Goal: Task Accomplishment & Management: Manage account settings

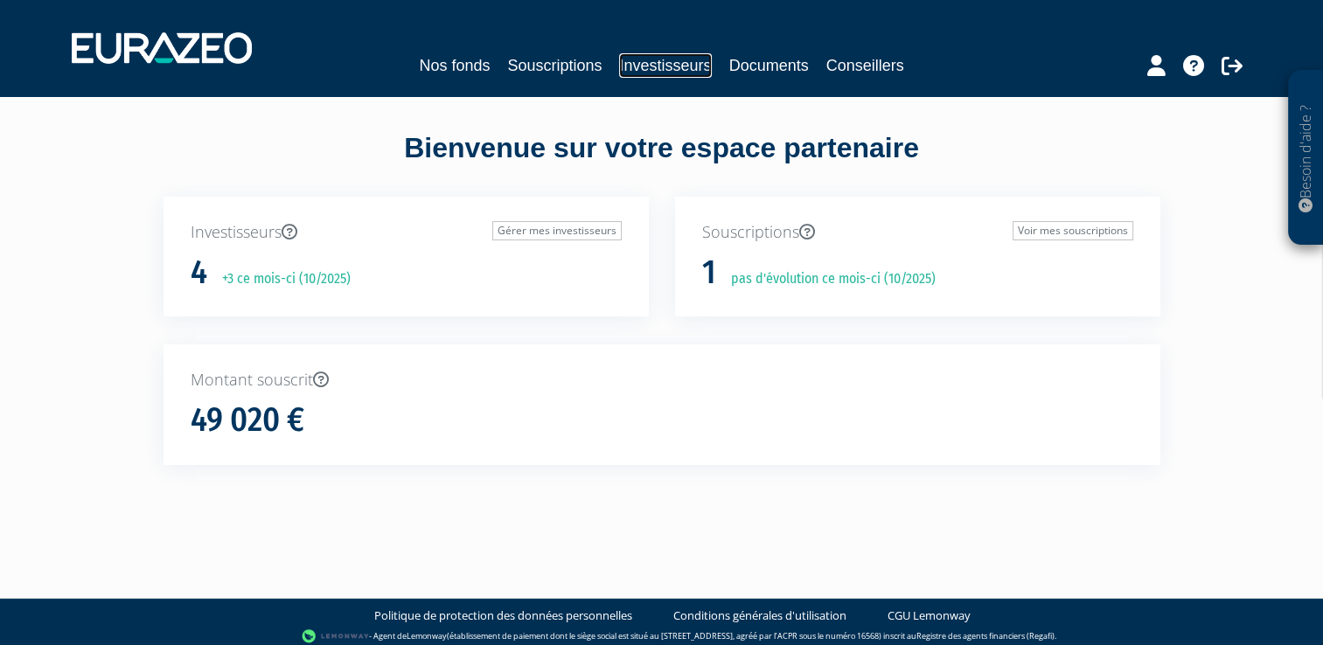
click at [667, 67] on link "Investisseurs" at bounding box center [665, 65] width 92 height 24
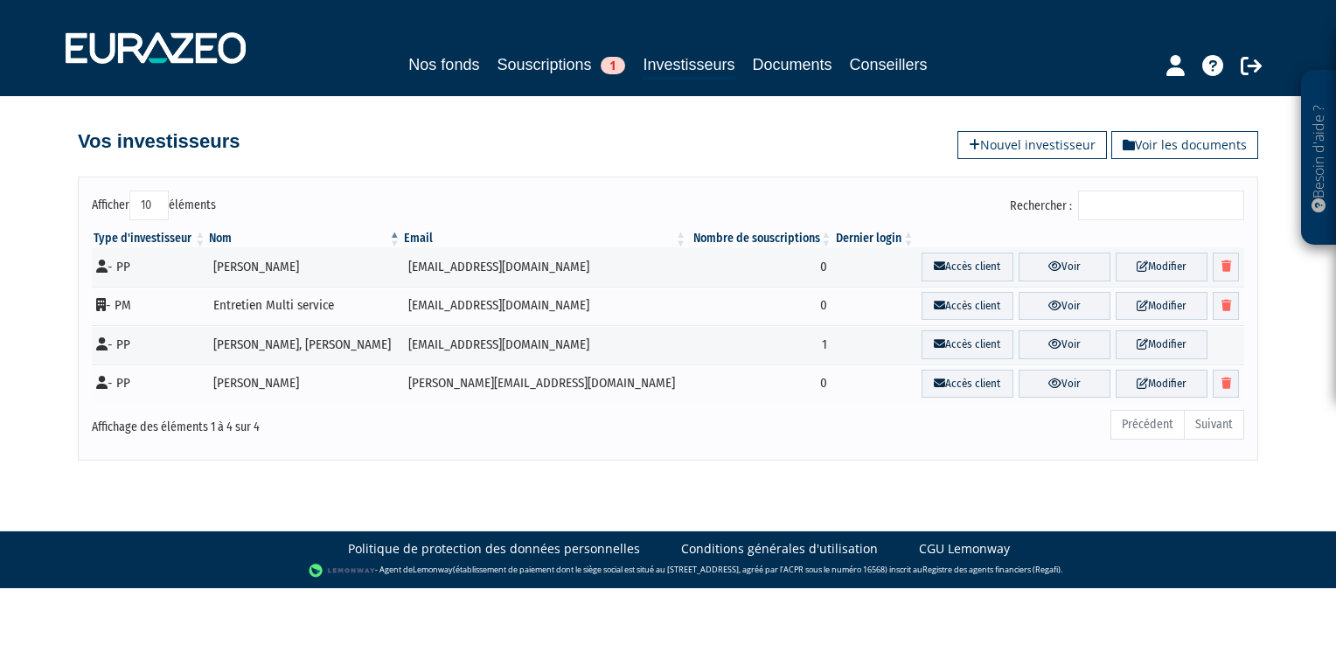
click at [919, 220] on div "Rechercher :" at bounding box center [962, 208] width 563 height 34
click at [1030, 228] on div "Type d'investisseur Nom Email Nombre de souscriptions Dernier login - PP [PERSO…" at bounding box center [668, 317] width 1179 height 184
click at [825, 188] on div "Afficher 10 25 50 100 éléments Rechercher : Type d'investisseur Nom Email Nombr…" at bounding box center [668, 319] width 1181 height 284
click at [763, 449] on div "Afficher 10 25 50 100 éléments Rechercher : Type d'investisseur Nom Email Nombr…" at bounding box center [668, 319] width 1181 height 284
click at [756, 439] on div "Précédent Suivant" at bounding box center [913, 427] width 661 height 38
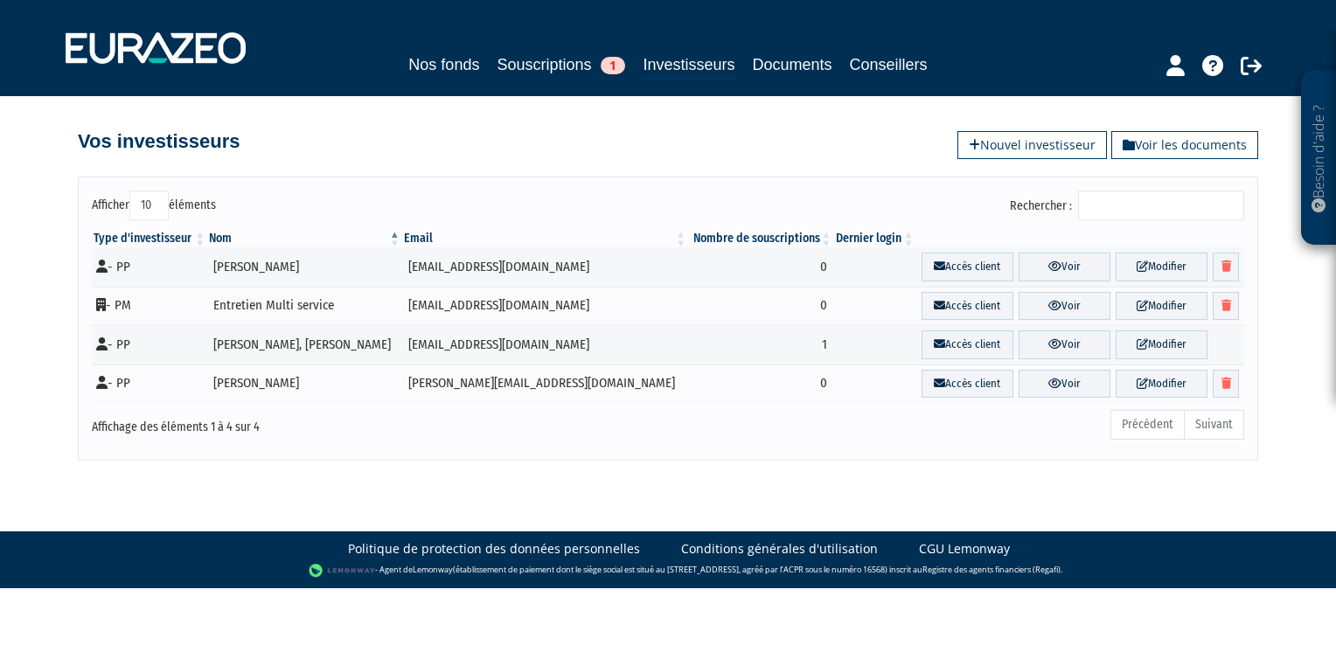
click at [661, 443] on div "Précédent Suivant" at bounding box center [913, 427] width 661 height 38
click at [588, 439] on div "Précédent Suivant" at bounding box center [913, 427] width 661 height 38
click at [902, 432] on div "Précédent Suivant" at bounding box center [913, 427] width 661 height 38
click at [834, 443] on div "Précédent Suivant" at bounding box center [913, 427] width 661 height 38
click at [763, 442] on div "Précédent Suivant" at bounding box center [913, 427] width 661 height 38
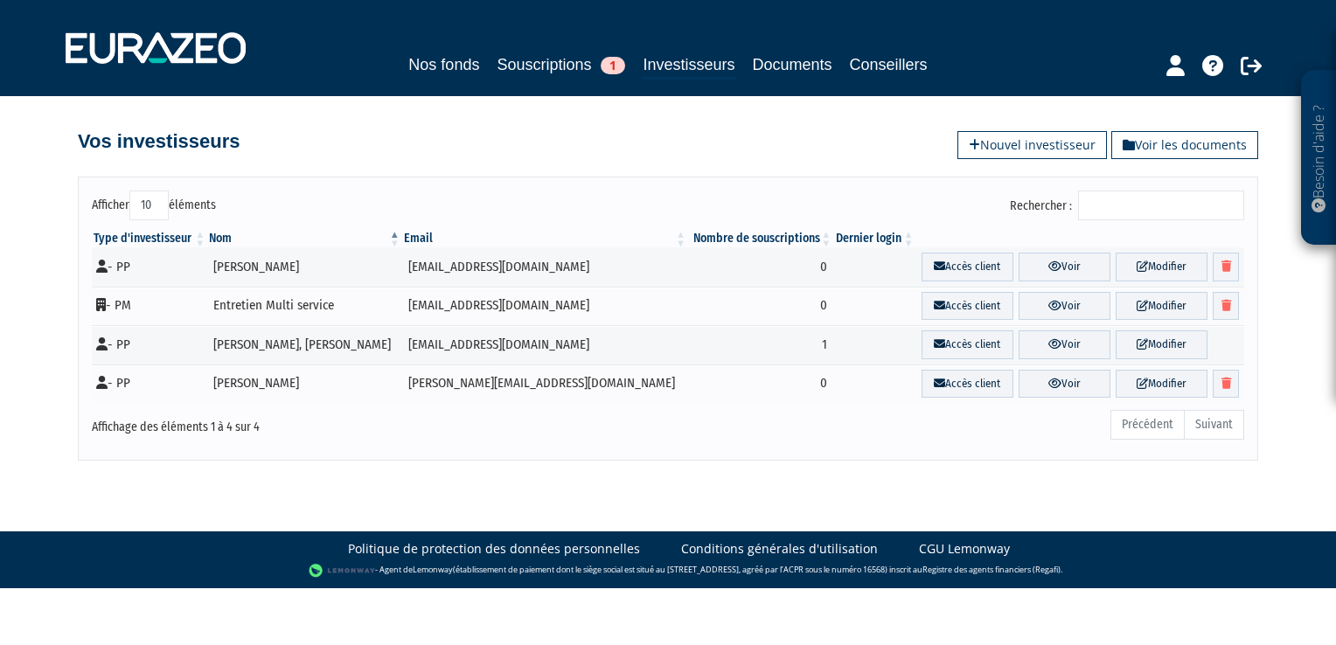
click at [737, 185] on div "Afficher 10 25 50 100 éléments Rechercher : Type d'investisseur Nom Email Nombr…" at bounding box center [668, 319] width 1181 height 284
click at [752, 495] on body "Besoin d'aide ? × J'ai besoin d'aide Si vous avez une question à propos du fonc…" at bounding box center [668, 294] width 1336 height 589
click at [756, 436] on div "Précédent Suivant" at bounding box center [913, 427] width 661 height 38
click at [752, 430] on div "Précédent Suivant" at bounding box center [913, 427] width 661 height 38
click at [749, 454] on div "Afficher 10 25 50 100 éléments Rechercher : Type d'investisseur Nom Email Nombr…" at bounding box center [668, 319] width 1181 height 284
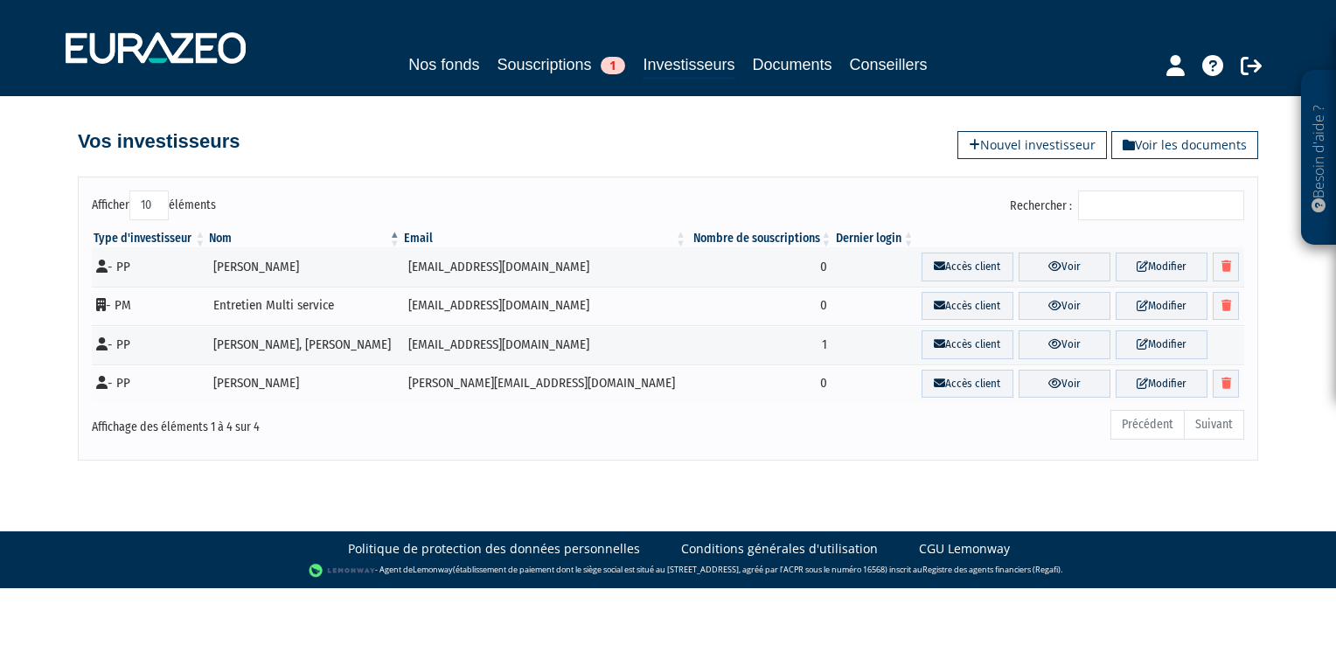
click at [623, 464] on body "Besoin d'aide ? × J'ai besoin d'aide Si vous avez une question à propos du fonc…" at bounding box center [668, 294] width 1336 height 589
click at [837, 167] on div "Afficher 10 25 50 100 éléments Rechercher : Type d'investisseur Nom Email Nombr…" at bounding box center [668, 310] width 997 height 302
click at [906, 228] on div "Type d'investisseur Nom Email Nombre de souscriptions Dernier login - PP DORIAN…" at bounding box center [668, 317] width 1179 height 184
click at [649, 145] on div "Vos investisseurs Voir les documents Nouvel investisseur" at bounding box center [668, 133] width 1181 height 38
click at [770, 167] on div "Afficher 10 25 50 100 éléments Rechercher : Type d'investisseur Nom Email Nombr…" at bounding box center [668, 310] width 997 height 302
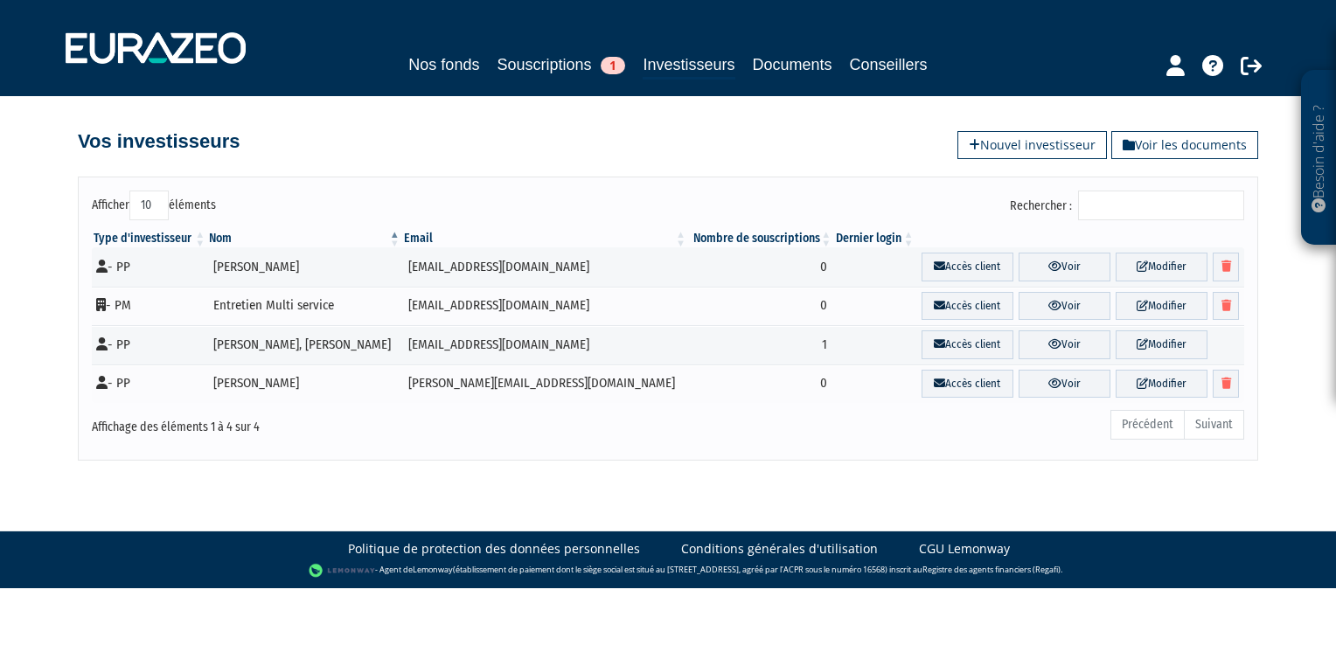
click at [775, 185] on div "Afficher 10 25 50 100 éléments Rechercher : Type d'investisseur Nom Email Nombr…" at bounding box center [668, 319] width 1181 height 284
click at [609, 471] on body "Besoin d'aide ? × J'ai besoin d'aide Si vous avez une question à propos du fonc…" at bounding box center [668, 294] width 1336 height 589
click at [645, 470] on body "Besoin d'aide ? × J'ai besoin d'aide Si vous avez une question à propos du fonc…" at bounding box center [668, 294] width 1336 height 589
click at [673, 471] on body "Besoin d'aide ? × J'ai besoin d'aide Si vous avez une question à propos du fonc…" at bounding box center [668, 294] width 1336 height 589
click at [667, 159] on div "Afficher 10 25 50 100 éléments Rechercher : Type d'investisseur Nom Email Nombr…" at bounding box center [668, 310] width 997 height 302
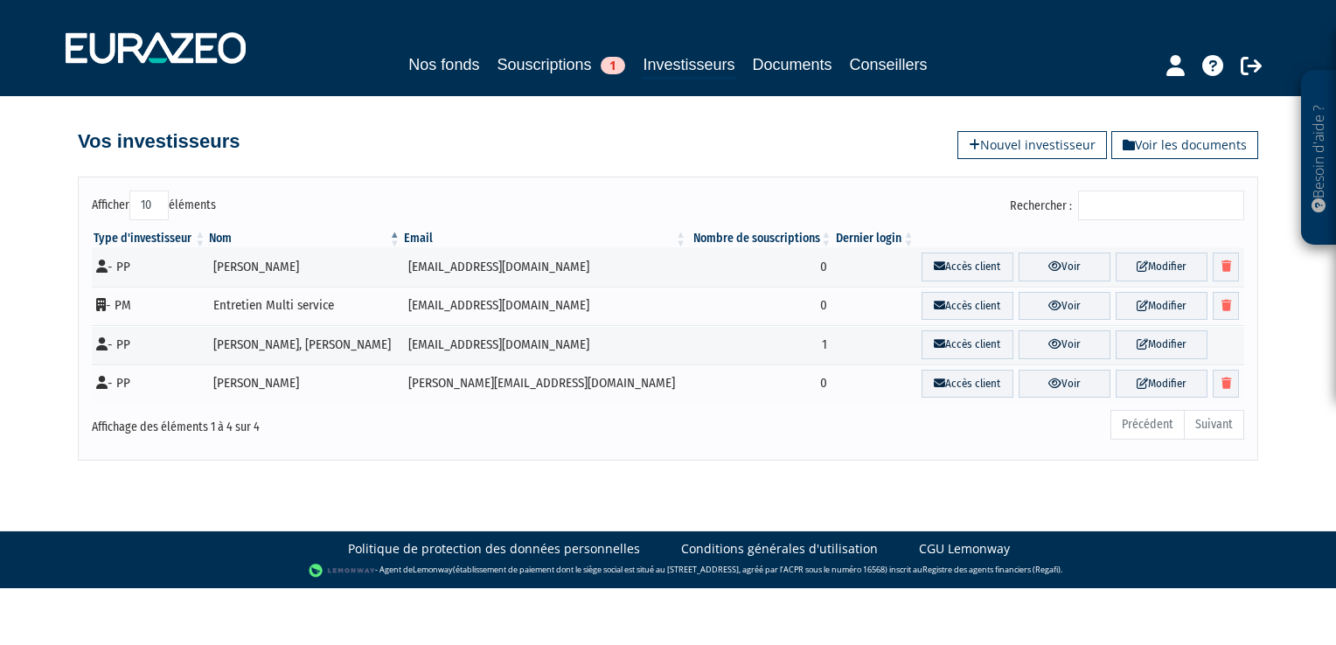
click at [841, 457] on div "Afficher 10 25 50 100 éléments Rechercher : Type d'investisseur Nom Email Nombr…" at bounding box center [668, 319] width 1181 height 284
click at [854, 456] on div "Afficher 10 25 50 100 éléments Rechercher : Type d'investisseur Nom Email Nombr…" at bounding box center [668, 319] width 1181 height 284
click at [893, 454] on div "Afficher 10 25 50 100 éléments Rechercher : Type d'investisseur Nom Email Nombr…" at bounding box center [668, 319] width 1181 height 284
click at [896, 454] on div "Afficher 10 25 50 100 éléments Rechercher : Type d'investisseur Nom Email Nombr…" at bounding box center [668, 319] width 1181 height 284
click at [904, 462] on body "Besoin d'aide ? × J'ai besoin d'aide Si vous avez une question à propos du fonc…" at bounding box center [668, 294] width 1336 height 589
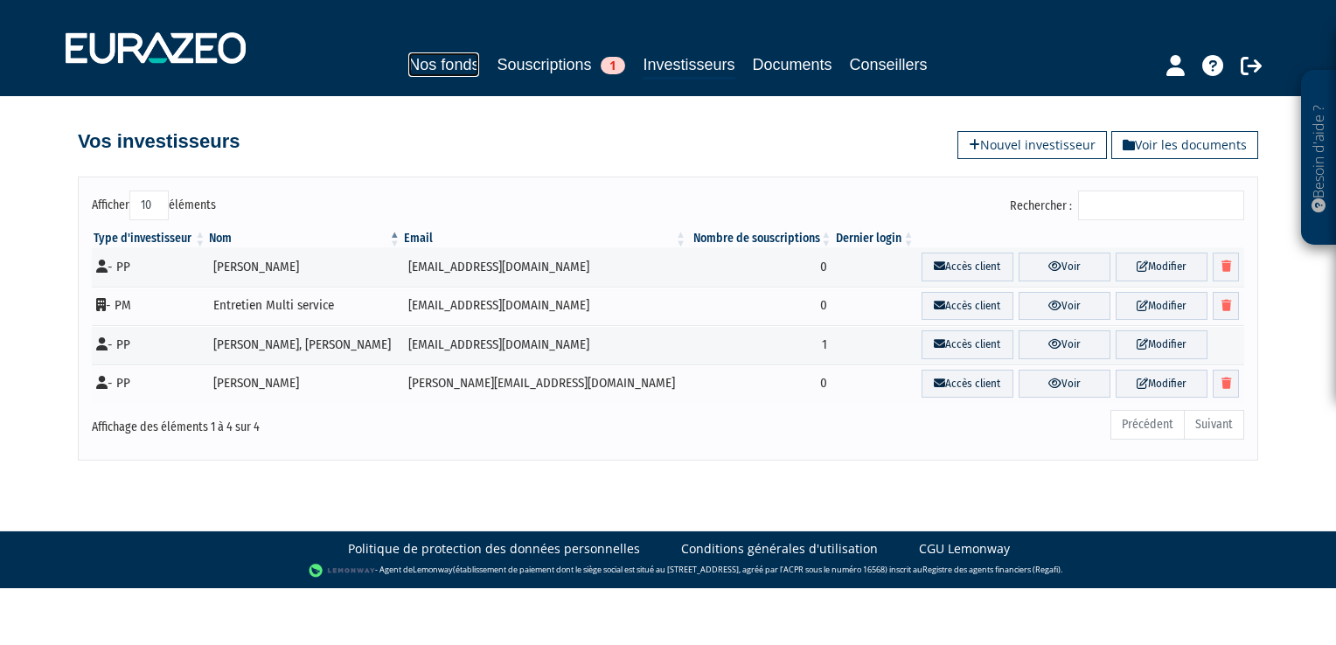
click at [443, 65] on link "Nos fonds" at bounding box center [443, 64] width 71 height 24
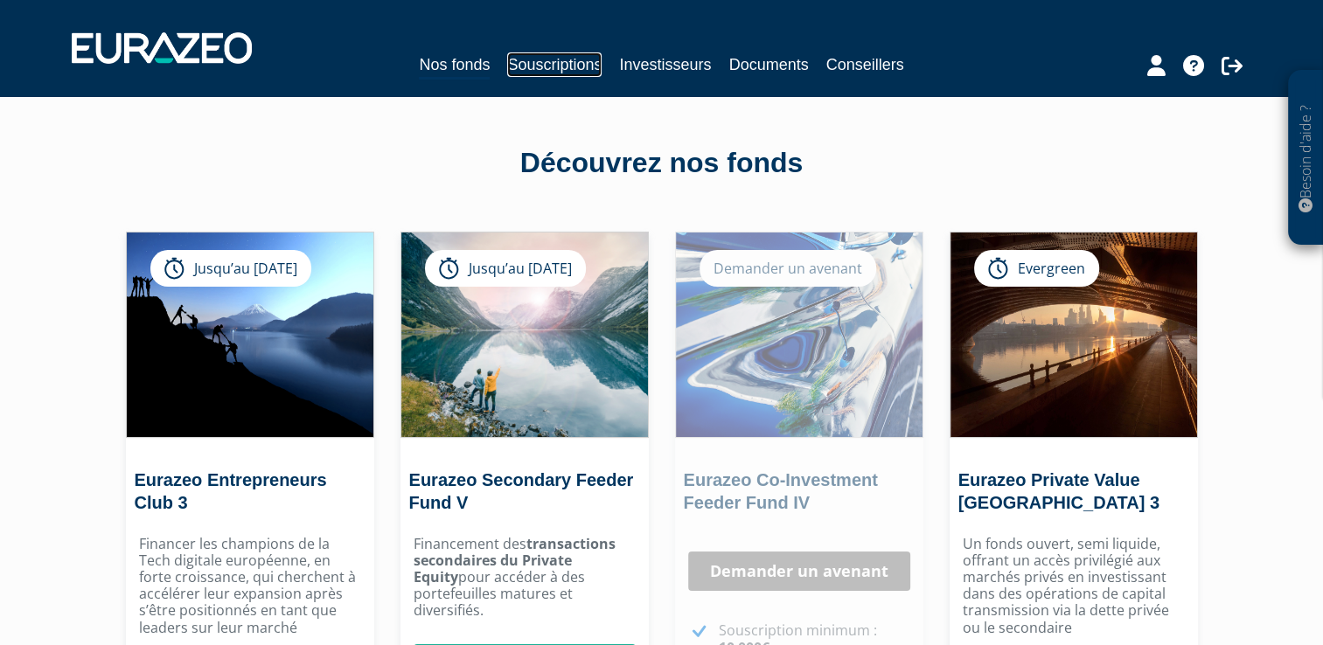
click at [528, 69] on link "Souscriptions" at bounding box center [554, 64] width 94 height 24
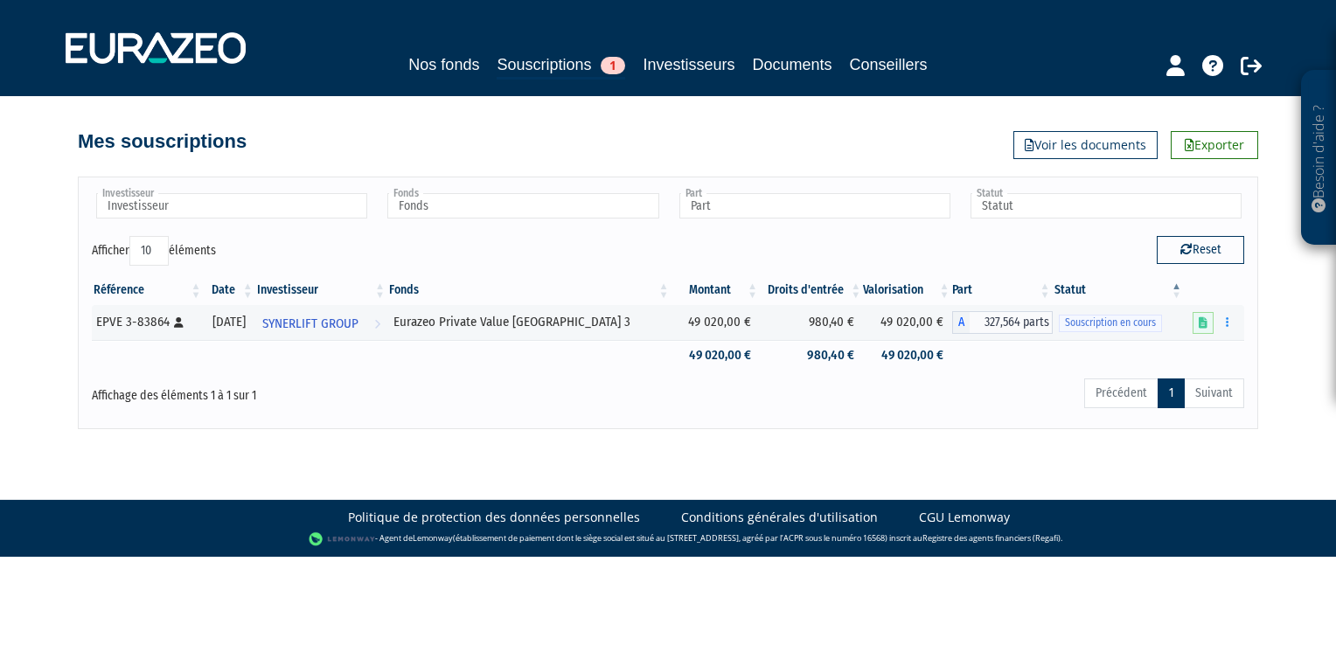
click at [539, 144] on div "Mes souscriptions Exporter Voir les documents" at bounding box center [668, 133] width 1181 height 38
click at [560, 258] on div "Afficher 10 25 50 100 éléments" at bounding box center [373, 253] width 563 height 34
drag, startPoint x: 632, startPoint y: 164, endPoint x: 649, endPoint y: 241, distance: 78.7
click at [649, 241] on div "Investisseur SYNERLIFT GROUP Investisseur Fonds Eurazeo Private Value Europe 3 …" at bounding box center [668, 293] width 997 height 269
click at [649, 241] on div "Afficher 10 25 50 100 éléments" at bounding box center [373, 253] width 563 height 34
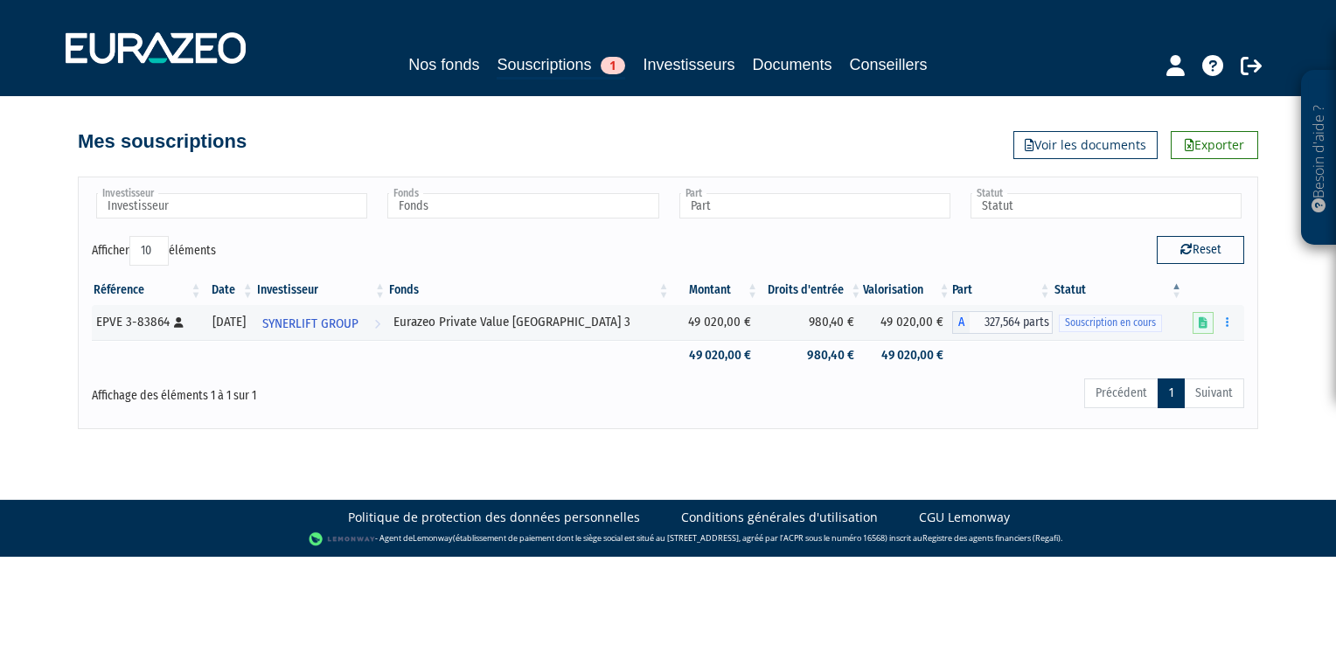
click at [747, 152] on div "Mes souscriptions Exporter Voir les documents" at bounding box center [668, 133] width 1181 height 38
click at [763, 245] on div "Reset" at bounding box center [962, 253] width 589 height 34
click at [629, 136] on div "Mes souscriptions Exporter Voir les documents" at bounding box center [668, 133] width 1181 height 38
click at [638, 136] on div "Mes souscriptions Exporter Voir les documents" at bounding box center [668, 133] width 1181 height 38
click at [646, 143] on div "Mes souscriptions Exporter Voir les documents" at bounding box center [668, 133] width 1181 height 38
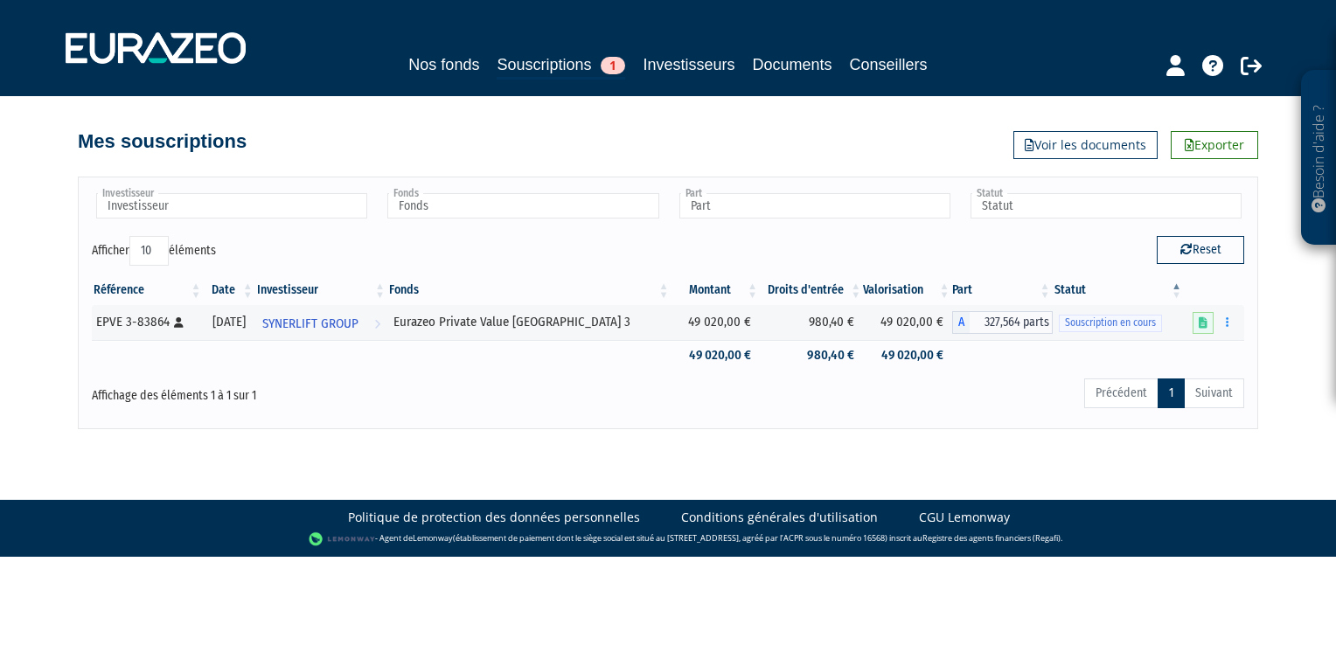
click at [701, 138] on div "Mes souscriptions Exporter Voir les documents" at bounding box center [668, 133] width 1181 height 38
click at [470, 112] on div "Mes souscriptions Exporter Voir les documents" at bounding box center [668, 127] width 997 height 63
click at [535, 61] on link "Souscriptions 1" at bounding box center [561, 65] width 129 height 27
click at [667, 68] on link "Investisseurs" at bounding box center [689, 64] width 92 height 24
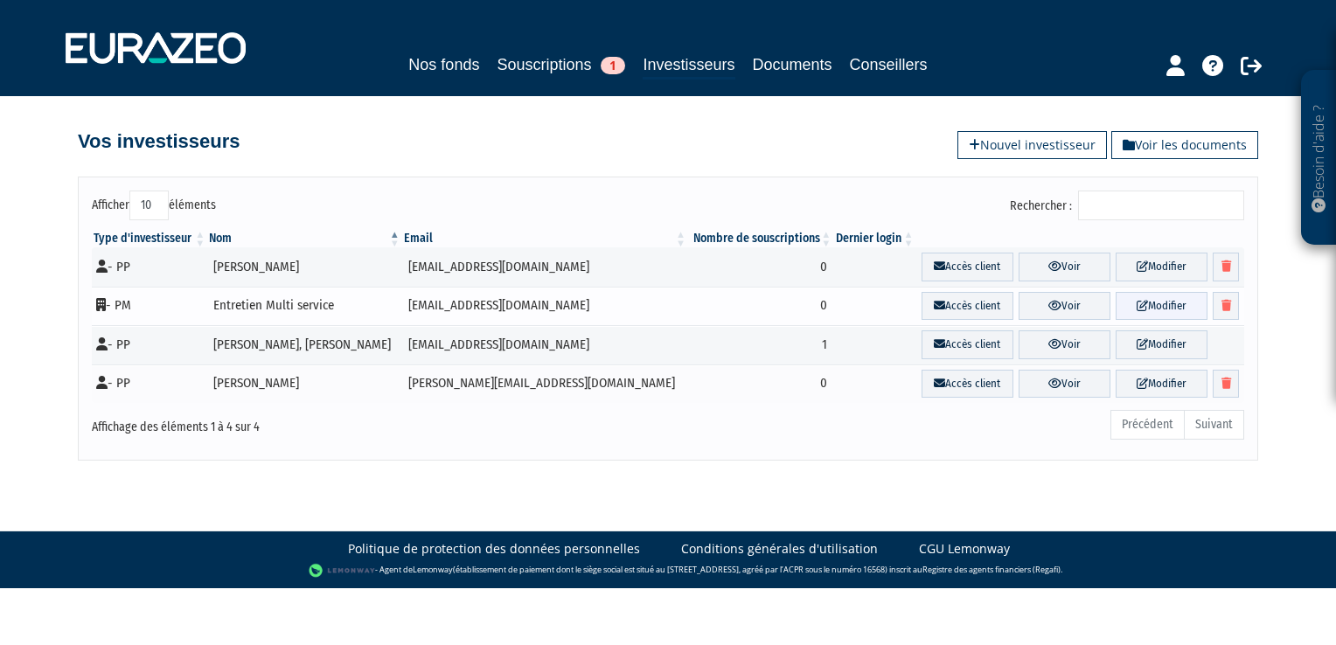
click at [1140, 301] on link "Modifier" at bounding box center [1162, 306] width 92 height 29
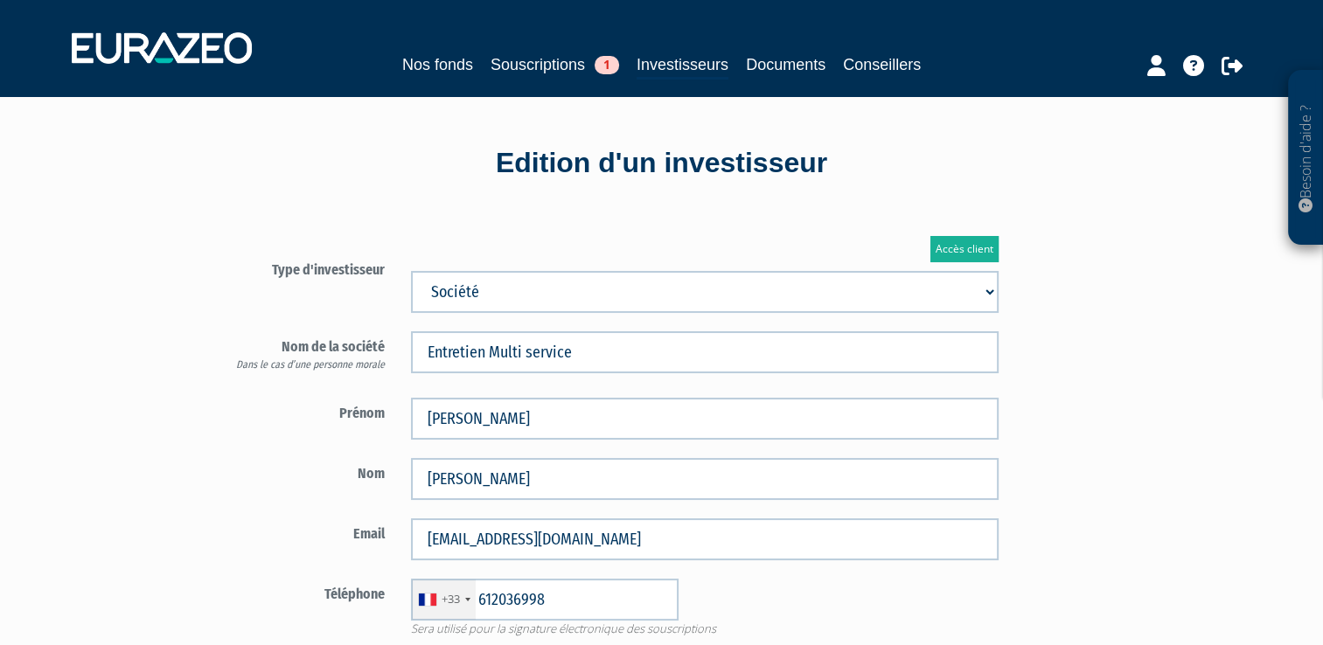
type input "6 12 03 69 98"
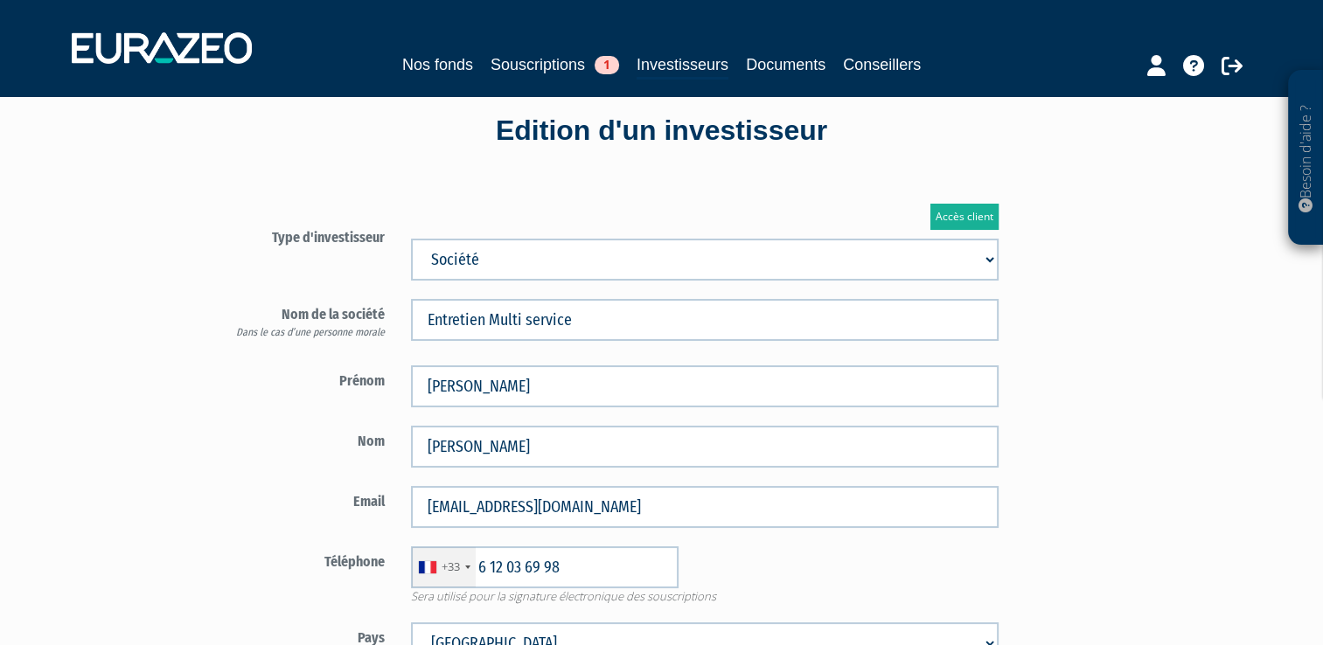
scroll to position [45, 0]
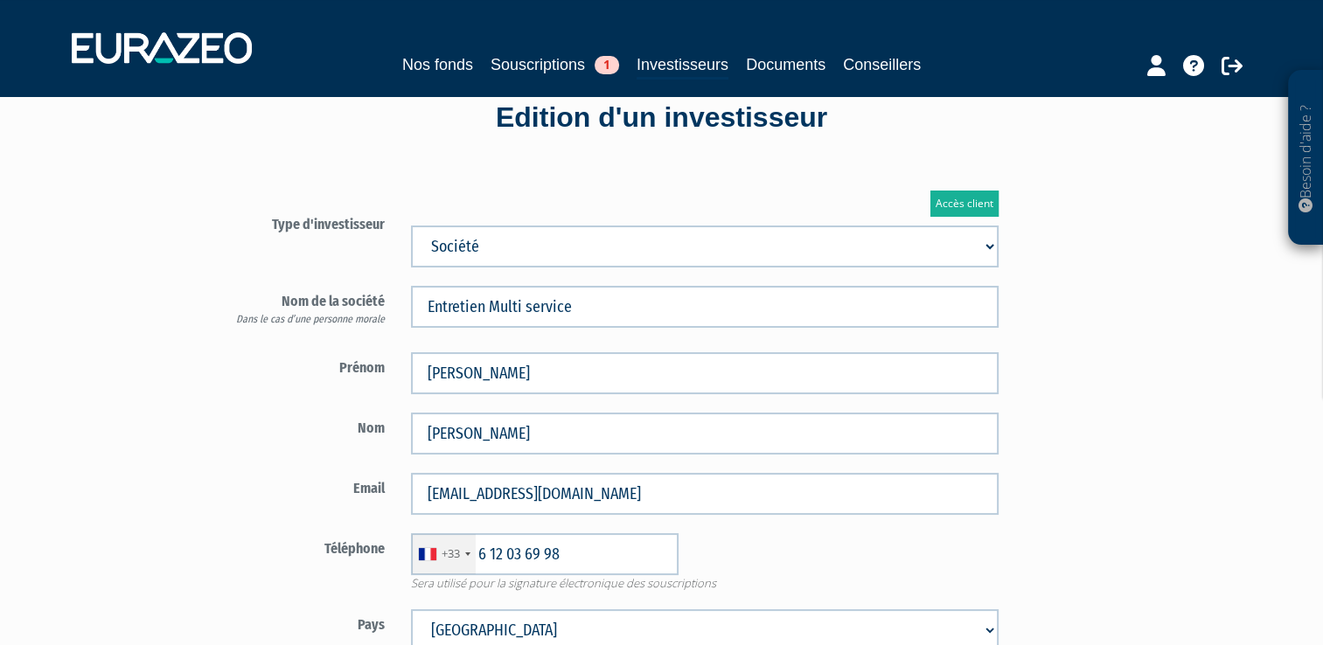
click at [987, 246] on select "Mr [PERSON_NAME] Société" at bounding box center [705, 247] width 588 height 42
select select "1"
click at [411, 226] on select "Mr Mme Société" at bounding box center [705, 247] width 588 height 42
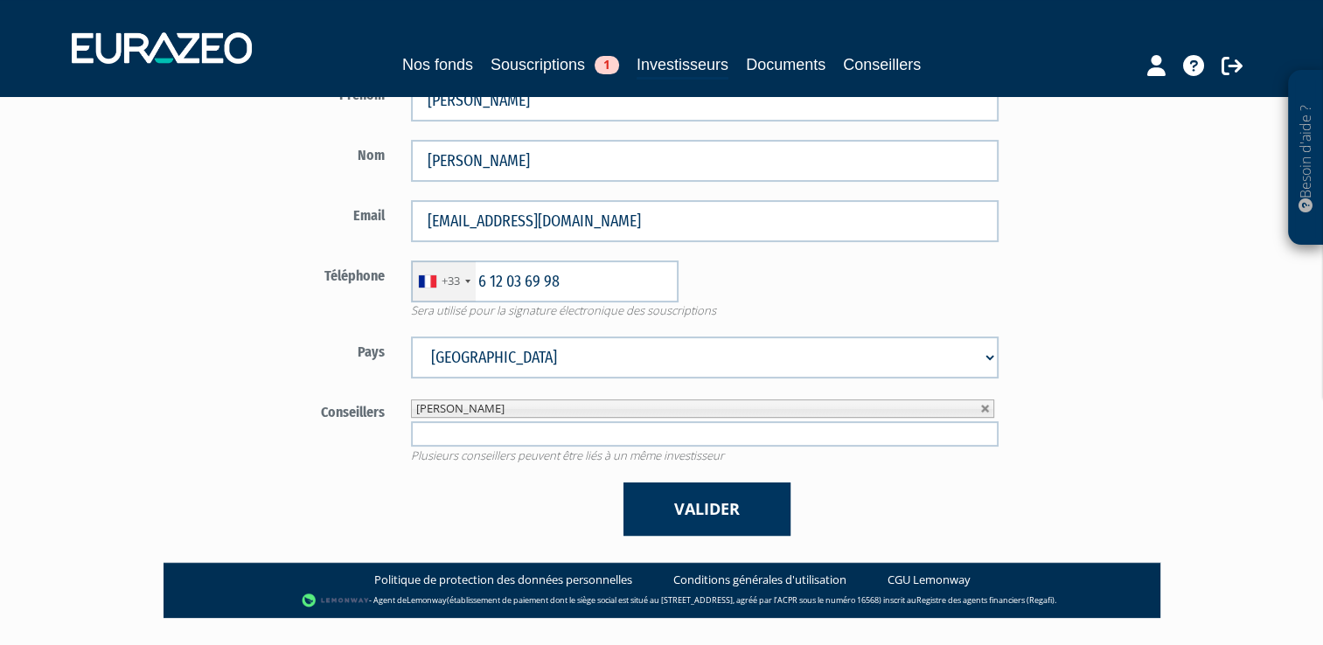
scroll to position [360, 0]
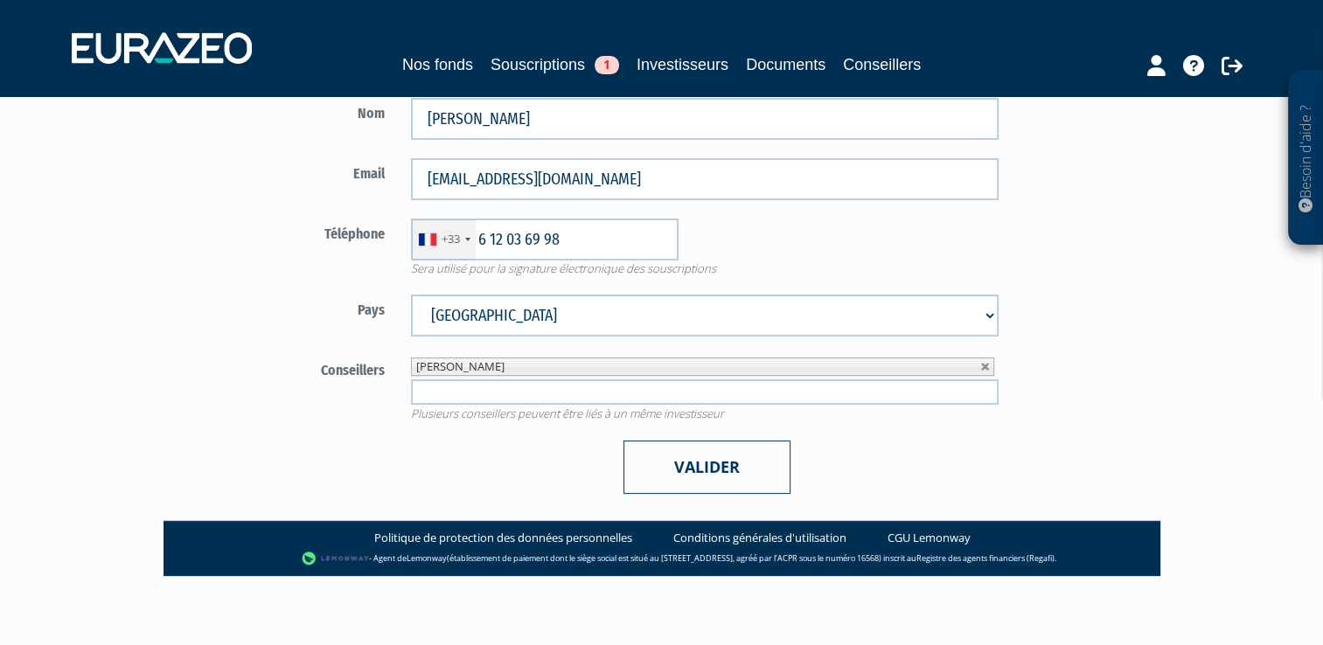
click at [693, 471] on button "Valider" at bounding box center [707, 467] width 167 height 53
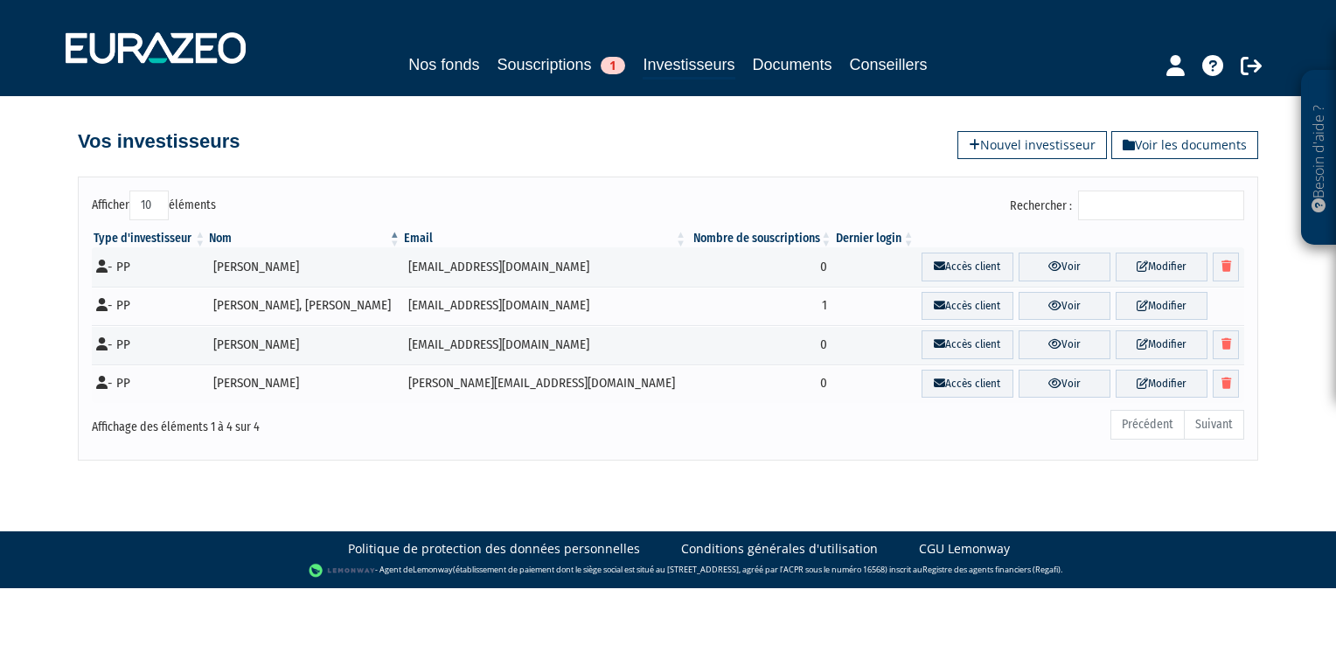
click at [738, 439] on div "Précédent Suivant" at bounding box center [913, 427] width 661 height 38
